Goal: Understand site structure: Understand site structure

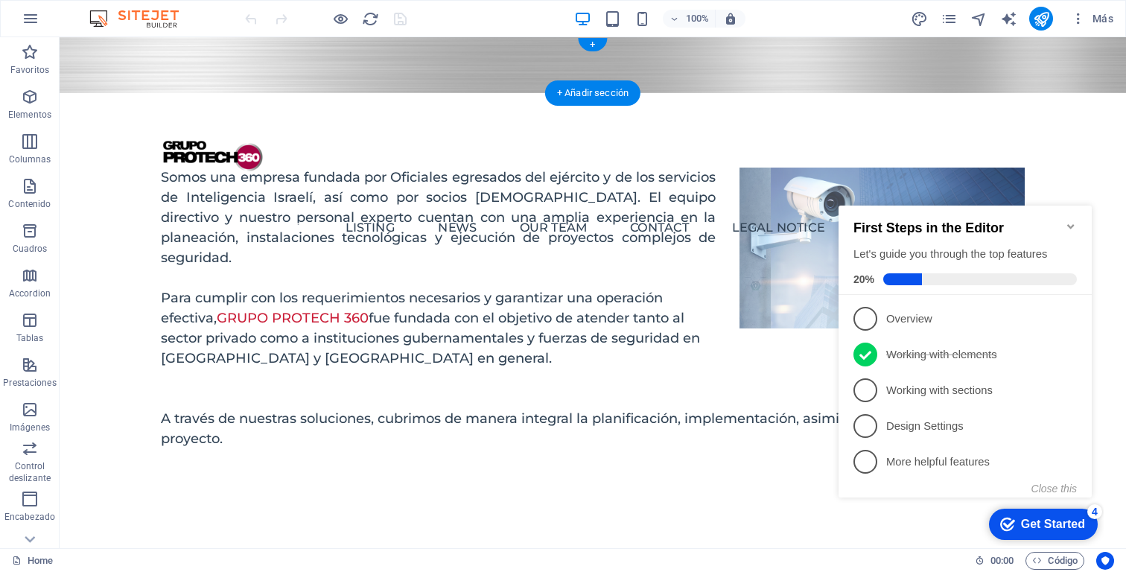
click at [534, 54] on figure at bounding box center [593, 65] width 1066 height 56
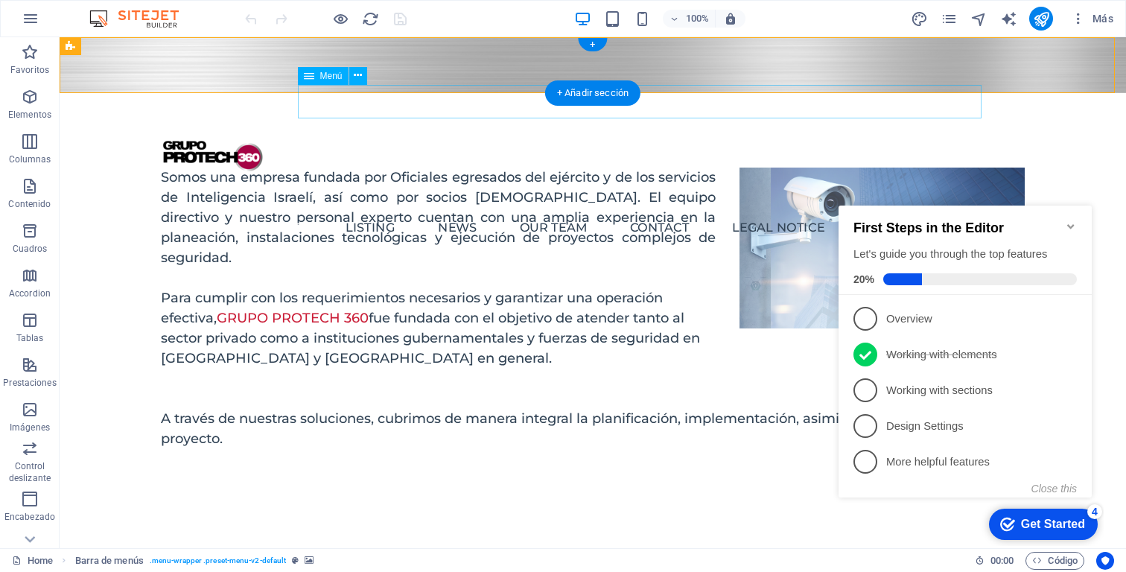
click at [346, 211] on nav "Home Listing News Our Team Contact Legal Notice Privacy" at bounding box center [592, 228] width 777 height 34
click at [187, 105] on div at bounding box center [593, 157] width 864 height 104
click at [324, 211] on nav "Home Listing News Our Team Contact Legal Notice Privacy" at bounding box center [592, 228] width 777 height 34
click at [196, 105] on div at bounding box center [593, 157] width 864 height 104
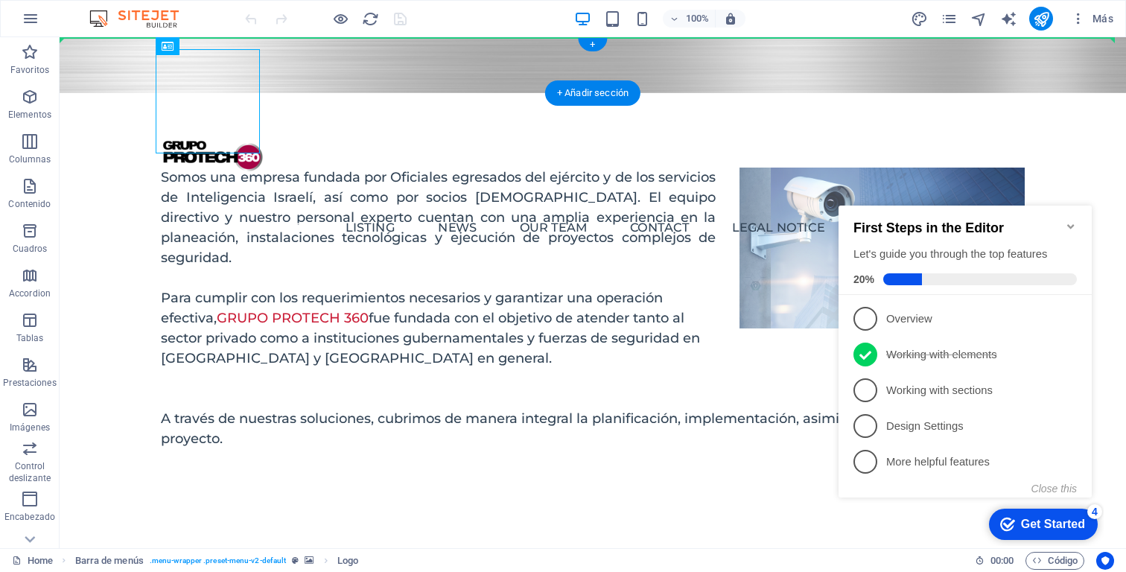
drag, startPoint x: 223, startPoint y: 74, endPoint x: 227, endPoint y: 36, distance: 37.4
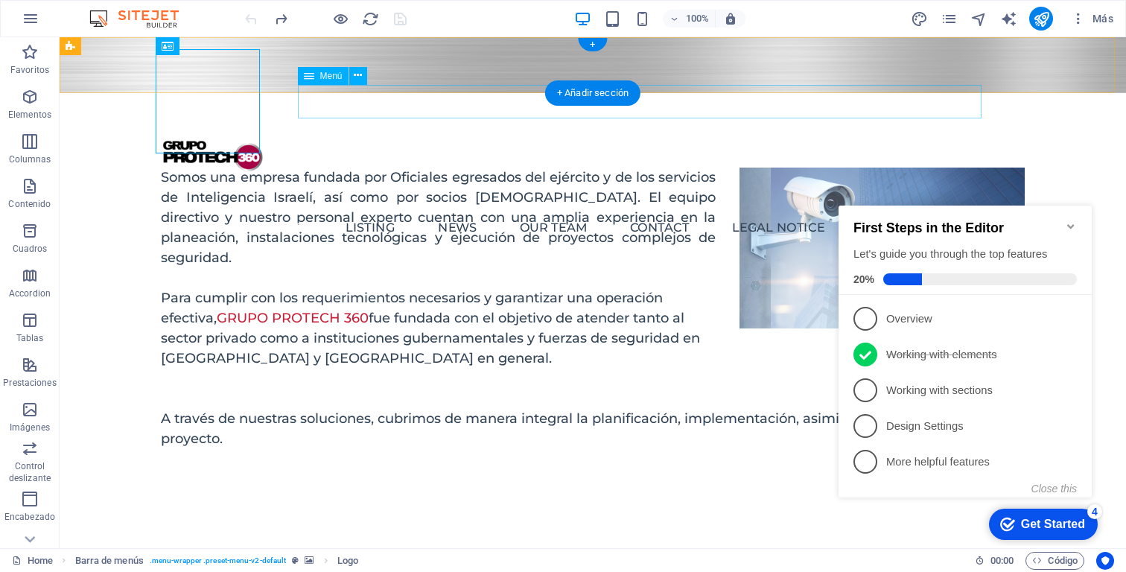
click at [389, 211] on nav "Home Listing News Our Team Contact Legal Notice Privacy" at bounding box center [592, 228] width 777 height 34
click at [413, 211] on nav "Home Listing News Our Team Contact Legal Notice Privacy" at bounding box center [592, 228] width 777 height 34
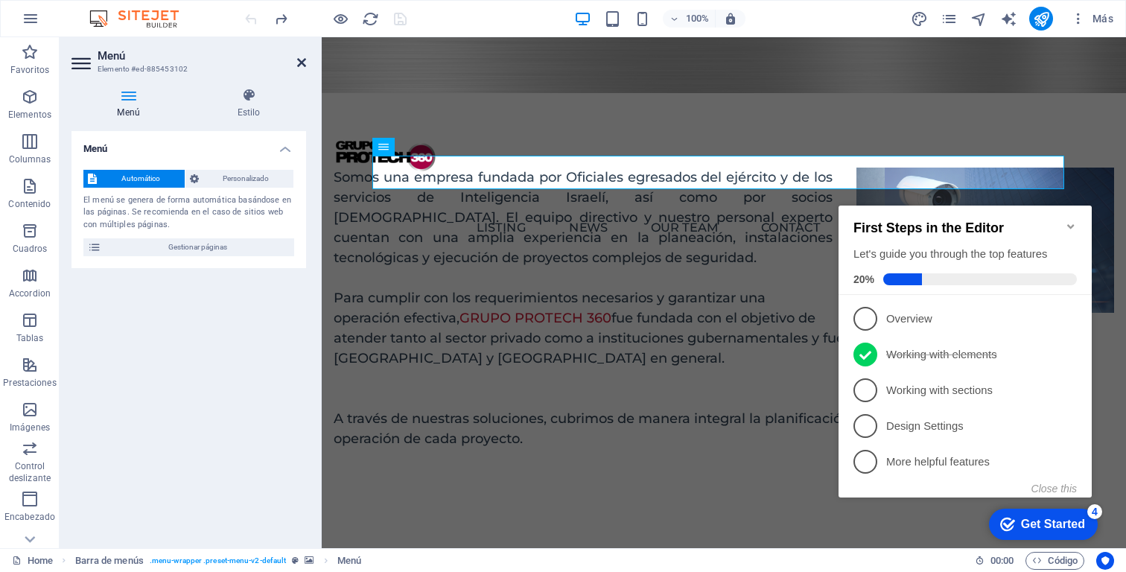
click at [301, 60] on icon at bounding box center [301, 63] width 9 height 12
